Goal: Find specific page/section: Find specific page/section

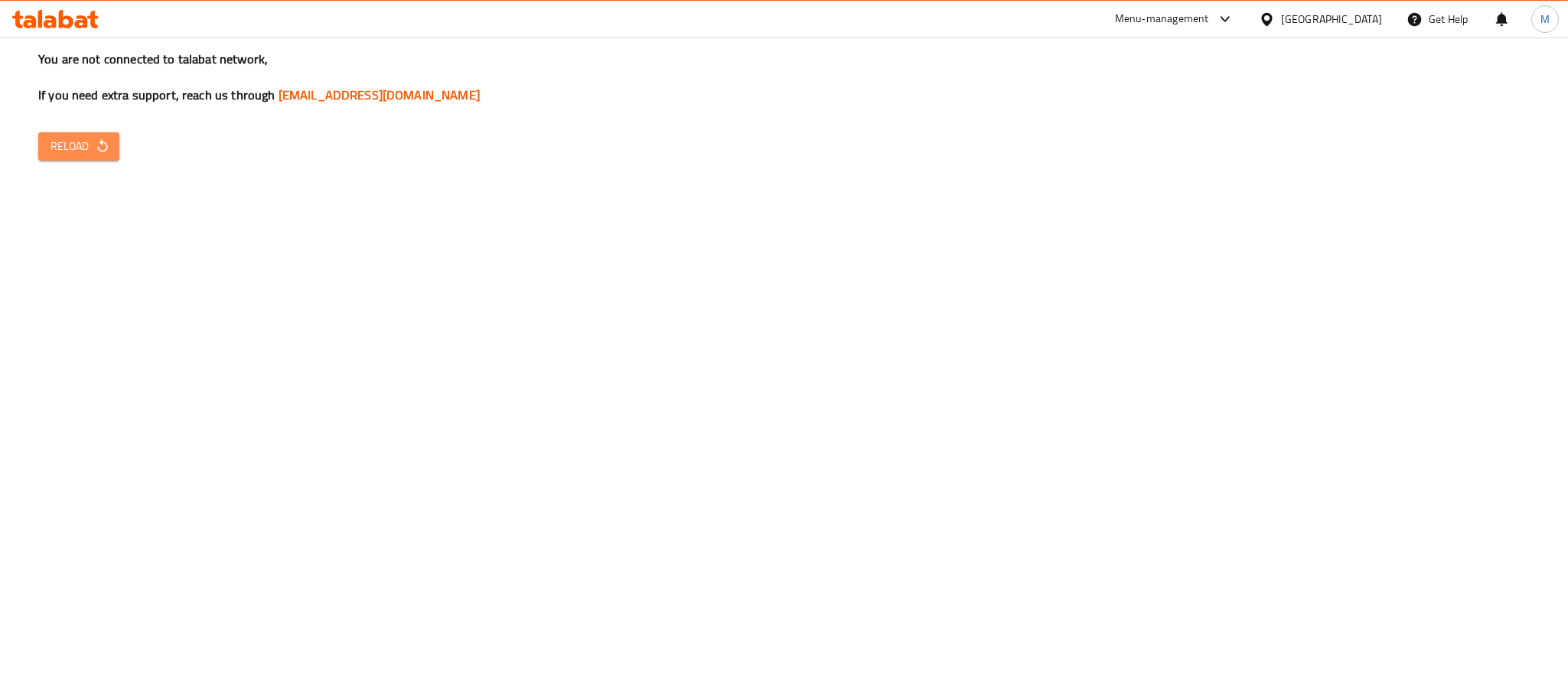
click at [97, 140] on icon "button" at bounding box center [102, 146] width 15 height 15
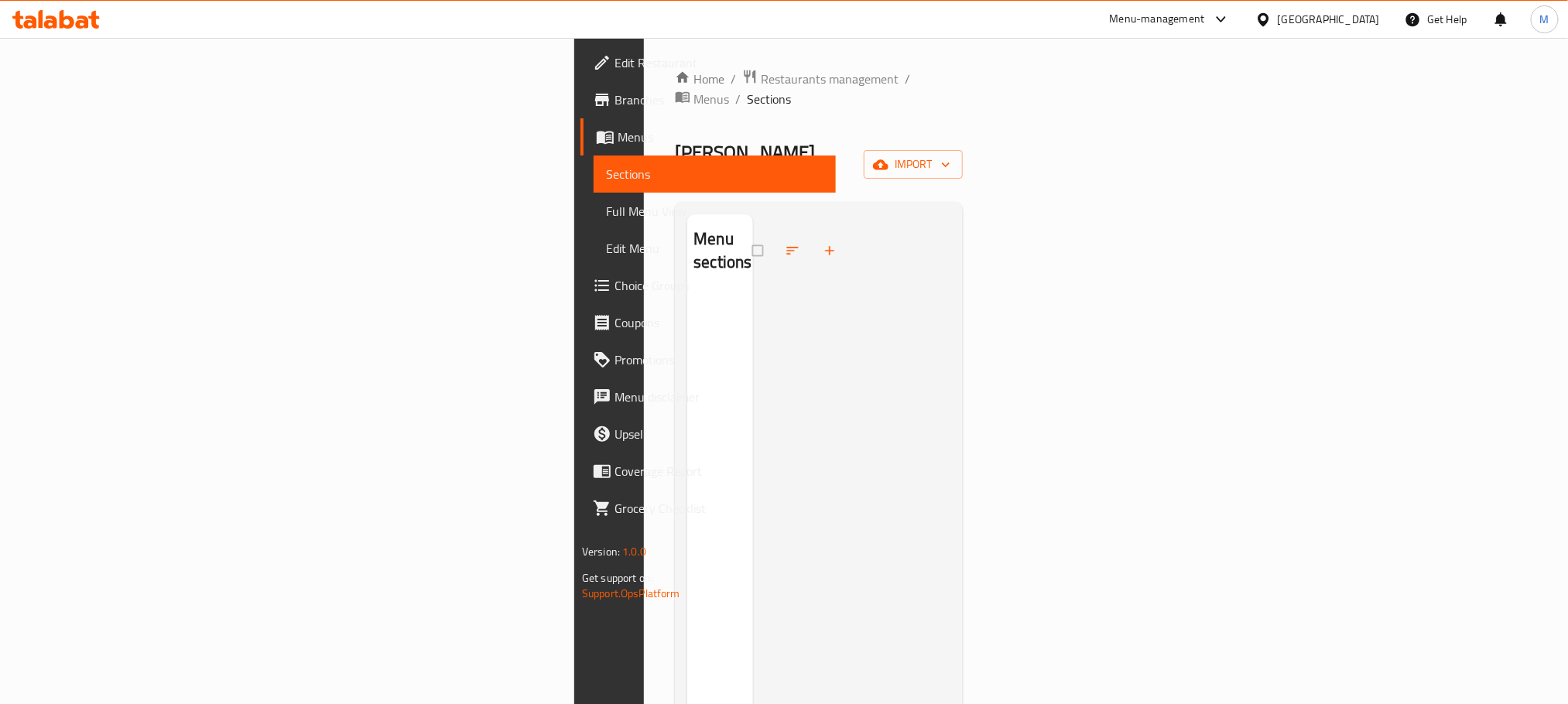
click at [1370, 14] on div "[GEOGRAPHIC_DATA]" at bounding box center [1328, 19] width 102 height 17
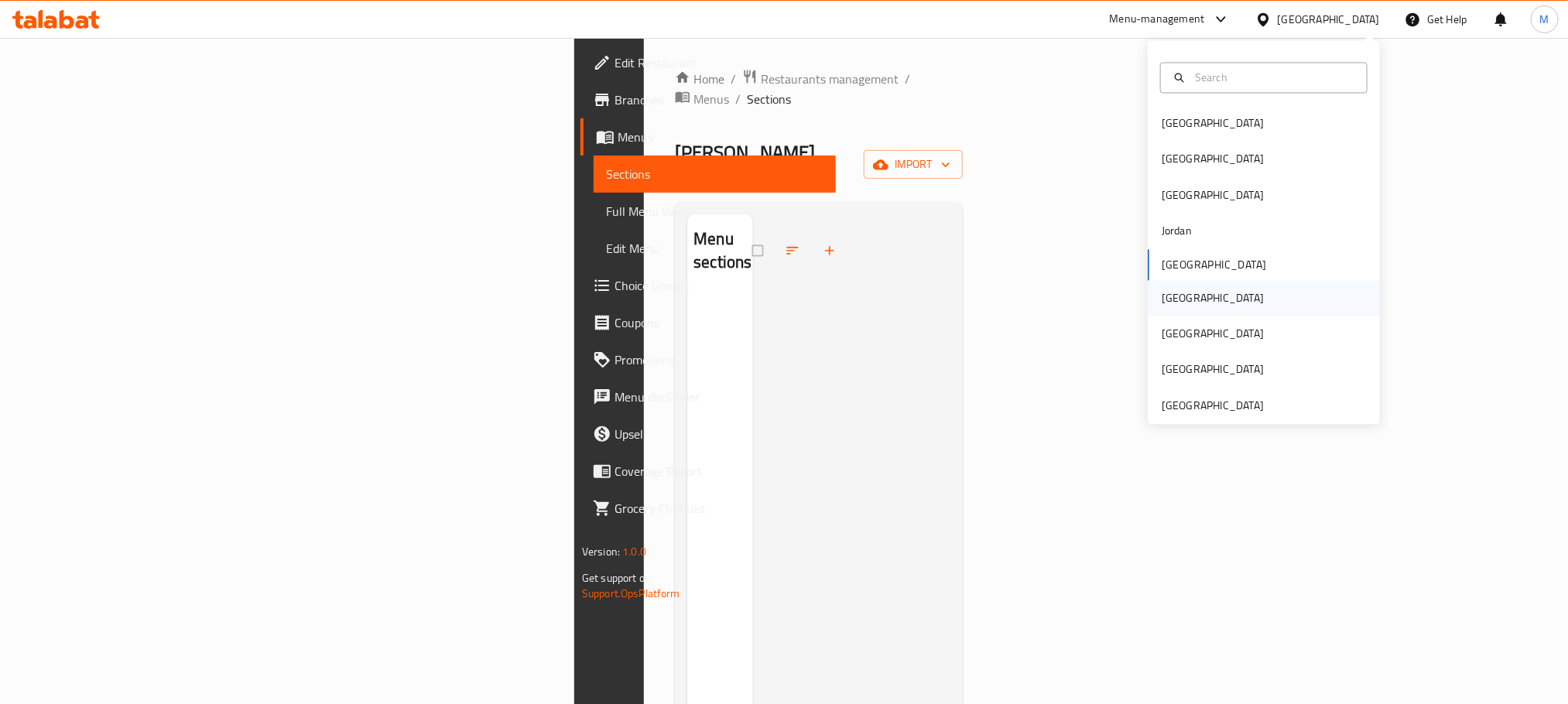
click at [1189, 297] on div "[GEOGRAPHIC_DATA]" at bounding box center [1264, 298] width 232 height 36
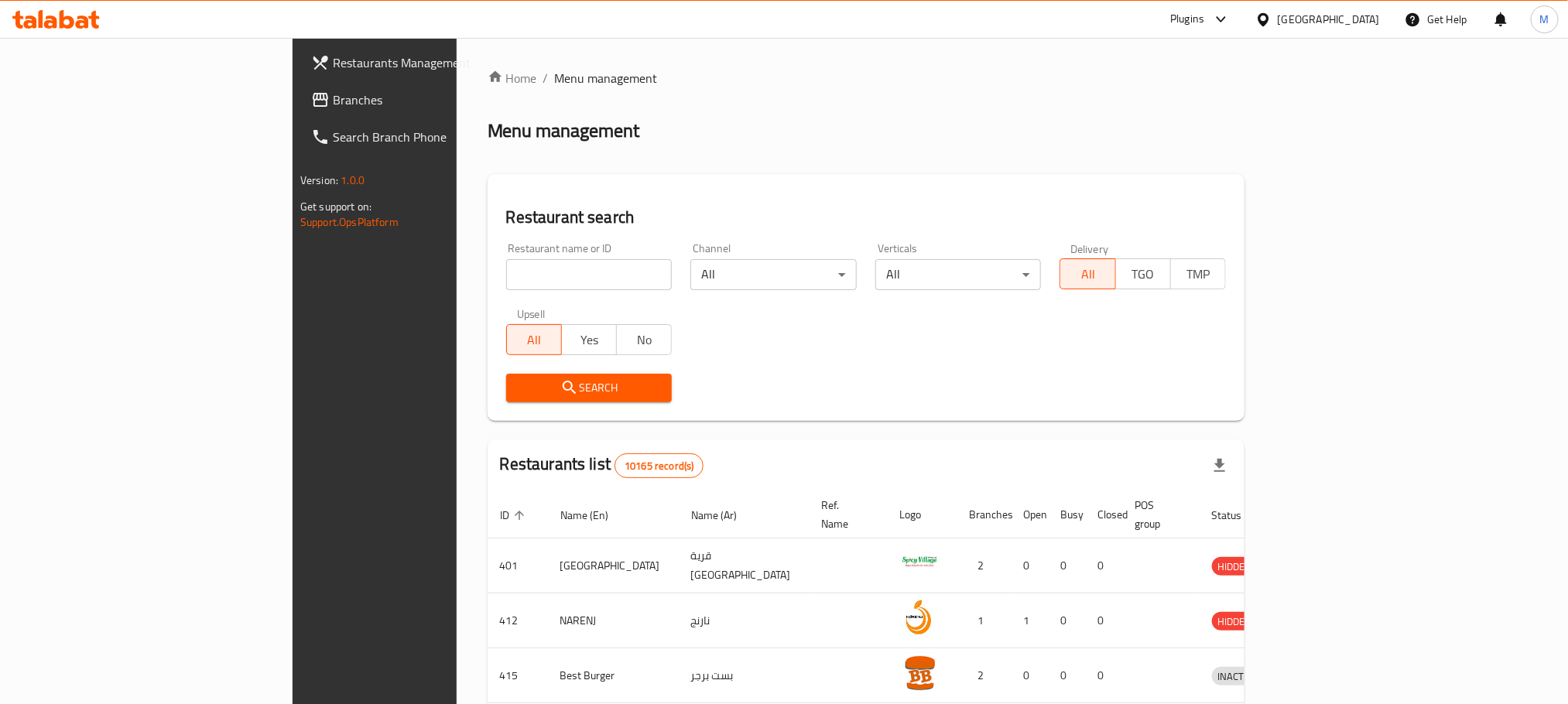
click at [1231, 24] on icon at bounding box center [1221, 19] width 19 height 19
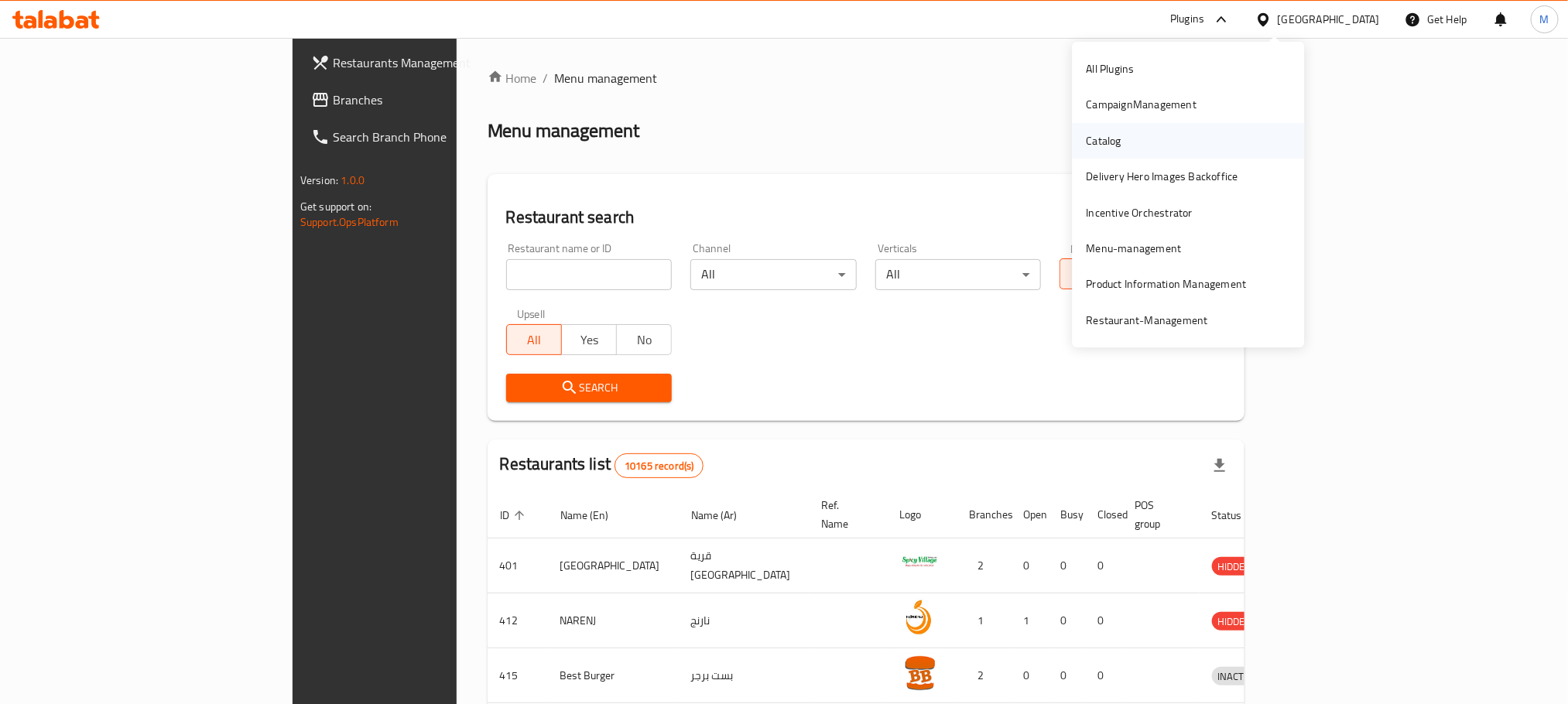
click at [1109, 135] on div "Catalog" at bounding box center [1104, 140] width 35 height 17
